Goal: Check status: Check status

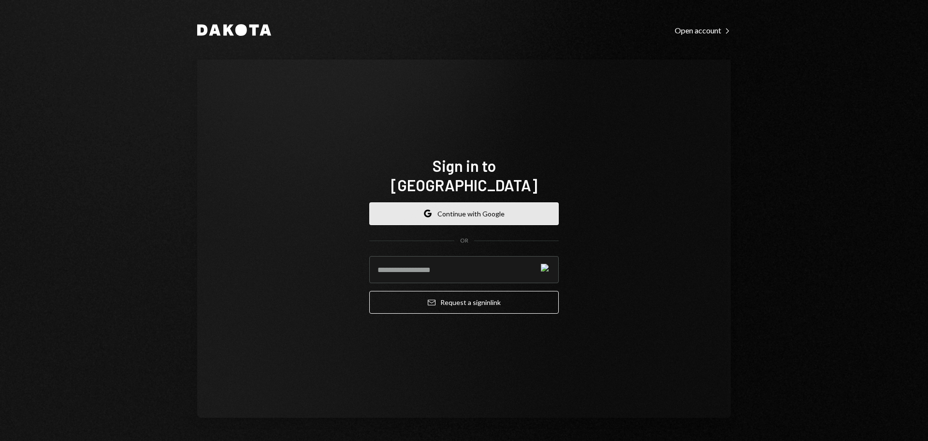
click at [486, 214] on button "Google Continue with Google" at bounding box center [464, 213] width 190 height 23
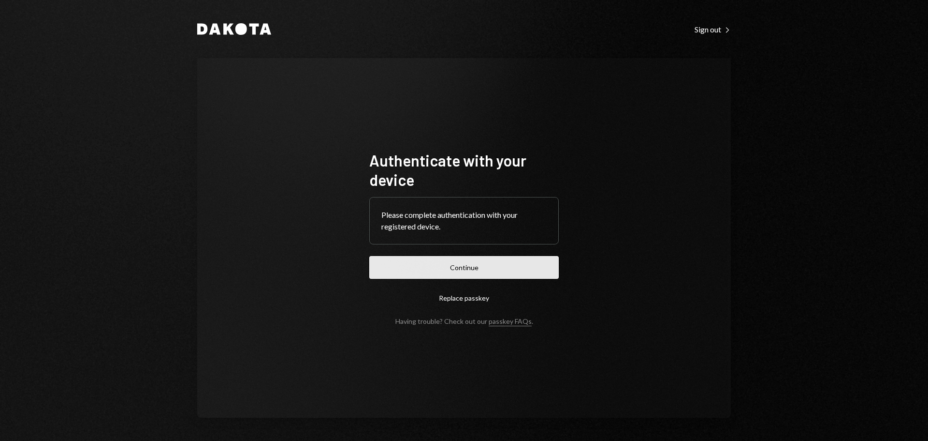
click at [442, 270] on button "Continue" at bounding box center [464, 267] width 190 height 23
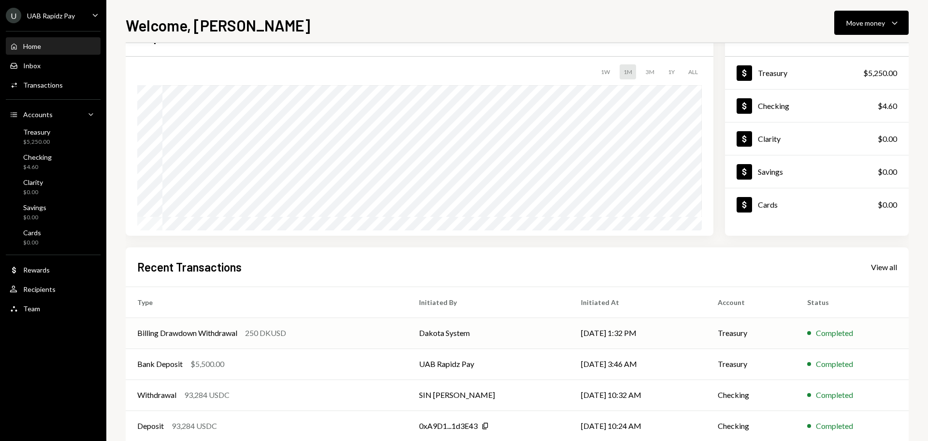
scroll to position [48, 0]
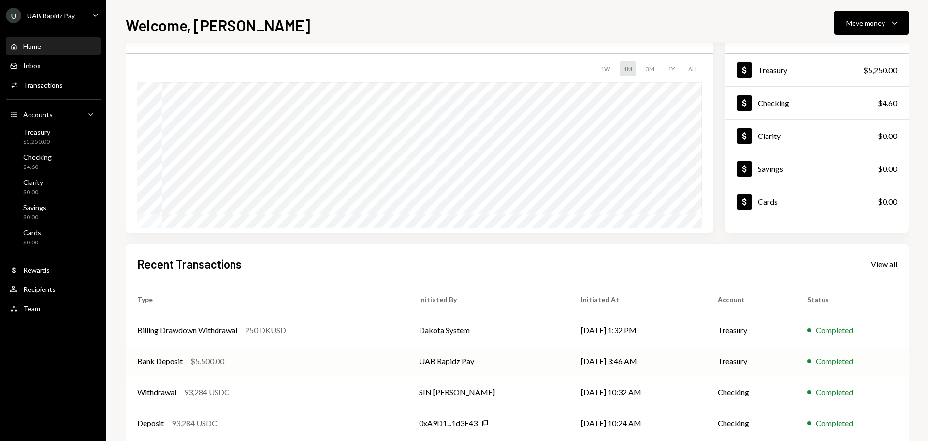
click at [205, 369] on td "Bank Deposit $5,500.00" at bounding box center [267, 360] width 282 height 31
click at [220, 359] on div "$5,500.00" at bounding box center [208, 361] width 34 height 12
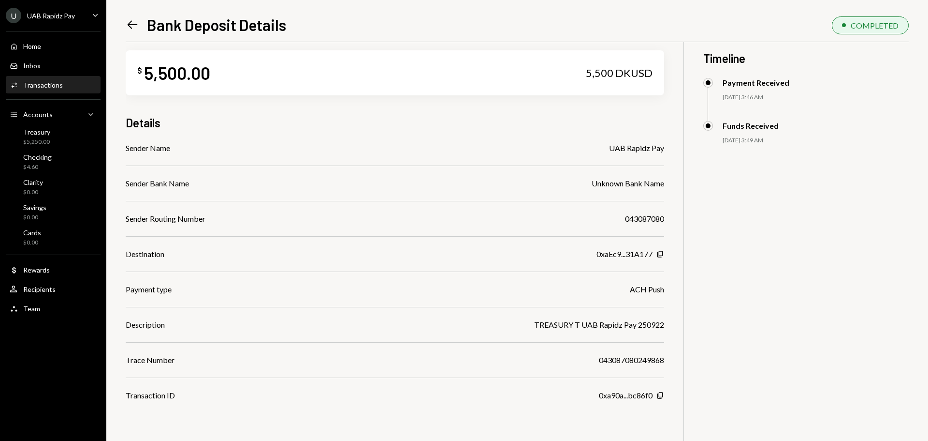
scroll to position [42, 0]
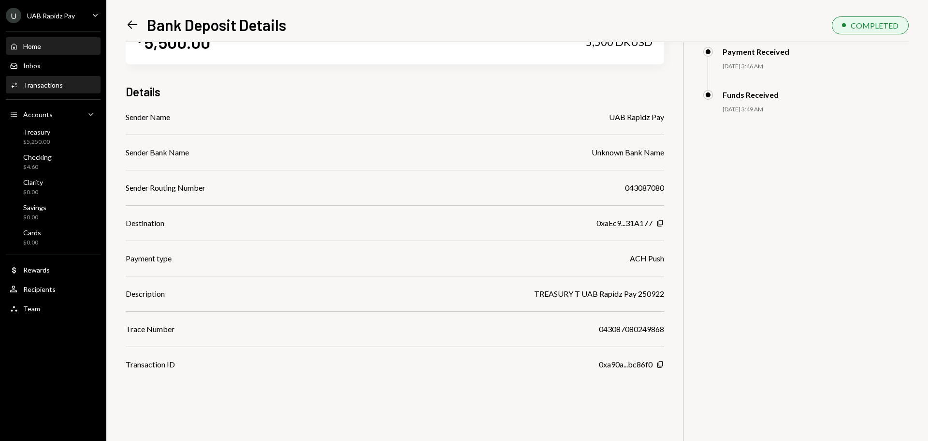
click at [53, 46] on div "Home Home" at bounding box center [53, 46] width 87 height 9
